Goal: Browse casually

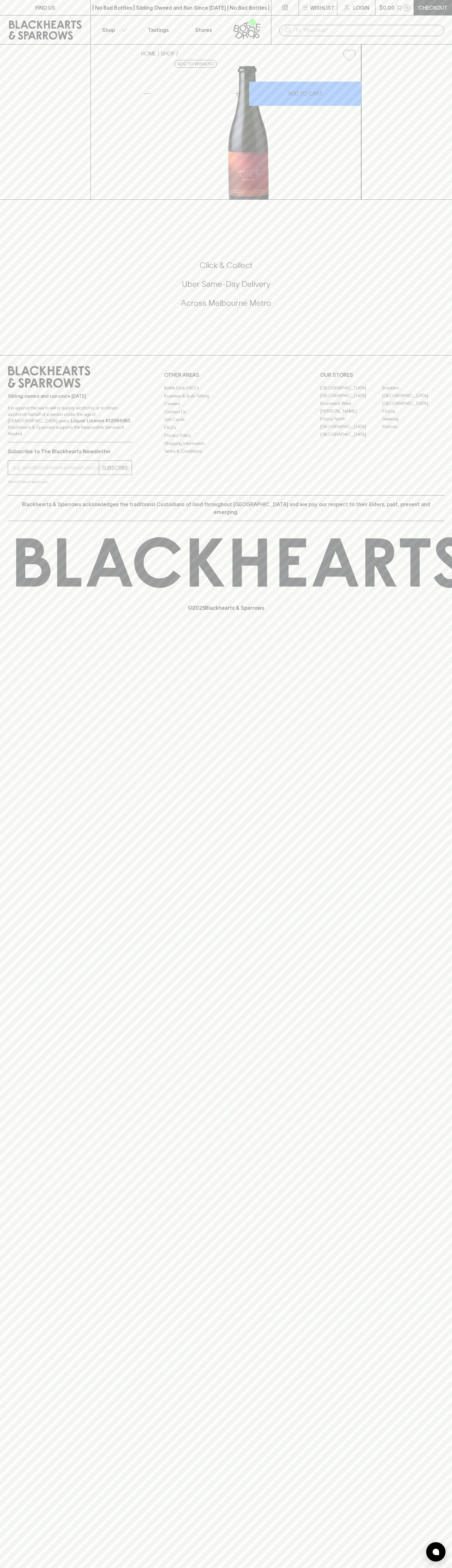
click at [351, 17] on div "​" at bounding box center [361, 30] width 181 height 29
click at [442, 495] on div "Sibling owned and run since [DATE] It is against the law to sell or supply alco…" at bounding box center [226, 425] width 452 height 140
click at [328, 1567] on html "FIND US | No Bad Bottles | Sibling Owned and Run Since [DATE] | No Bad Bottles …" at bounding box center [226, 784] width 452 height 1568
click at [28, 1283] on div "FIND US | No Bad Bottles | Sibling Owned and Run Since [DATE] | No Bad Bottles …" at bounding box center [226, 784] width 452 height 1568
